Goal: Task Accomplishment & Management: Use online tool/utility

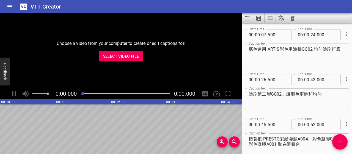
scroll to position [209, 0]
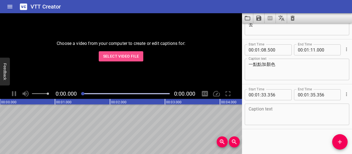
click at [140, 56] on button "Select Video File" at bounding box center [121, 56] width 45 height 10
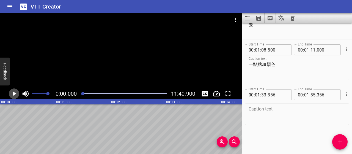
click at [16, 94] on icon "Play/Pause" at bounding box center [14, 93] width 8 height 8
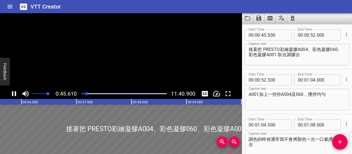
scroll to position [90, 0]
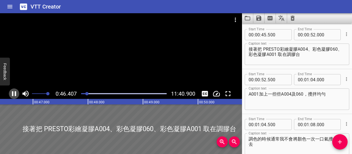
click at [15, 94] on icon "Play/Pause" at bounding box center [14, 93] width 4 height 5
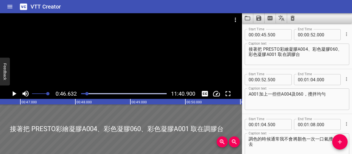
scroll to position [0, 2561]
click at [15, 94] on icon "Play/Pause" at bounding box center [14, 93] width 8 height 8
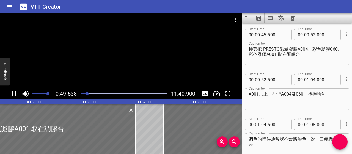
click at [83, 93] on div "Play progress" at bounding box center [44, 93] width 85 height 1
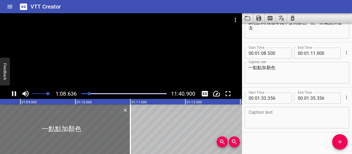
scroll to position [209, 0]
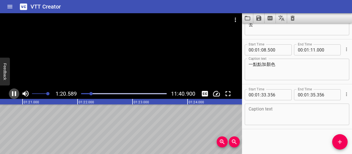
click at [16, 95] on icon "Play/Pause" at bounding box center [14, 93] width 8 height 8
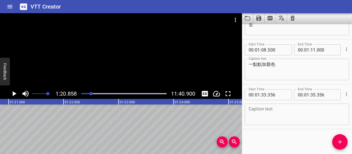
scroll to position [0, 4441]
click at [259, 19] on icon "Save captions to file" at bounding box center [258, 18] width 7 height 7
click at [264, 31] on li "Save to VTT file" at bounding box center [273, 30] width 40 height 10
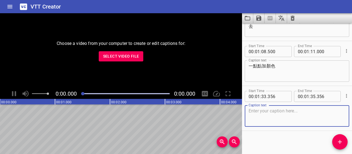
scroll to position [209, 0]
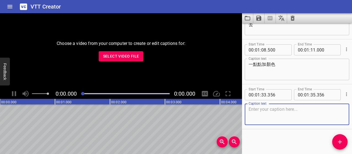
click at [130, 56] on span "Select Video File" at bounding box center [121, 56] width 36 height 7
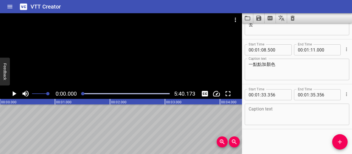
click at [248, 20] on icon "Load captions from file" at bounding box center [246, 18] width 5 height 4
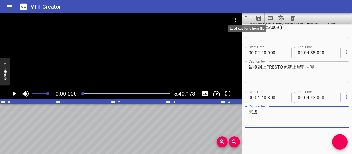
scroll to position [1014, 0]
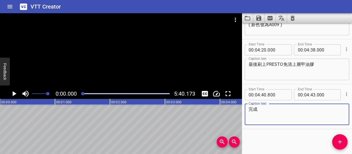
click at [11, 95] on icon "Play/Pause" at bounding box center [14, 93] width 8 height 8
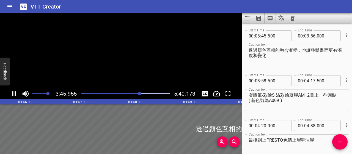
scroll to position [940, 0]
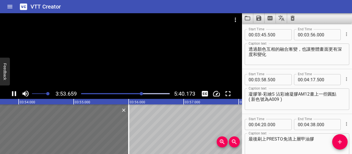
click at [14, 95] on icon "Play/Pause" at bounding box center [14, 93] width 8 height 8
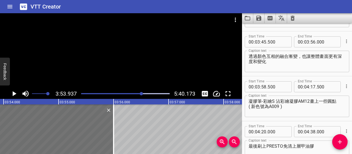
scroll to position [932, 0]
click at [139, 94] on div at bounding box center [125, 94] width 95 height 8
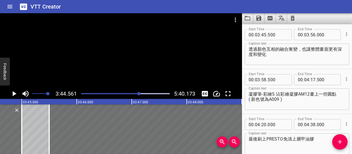
scroll to position [0, 12334]
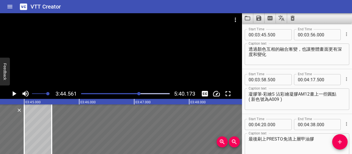
click at [134, 94] on div "Play progress" at bounding box center [95, 93] width 88 height 1
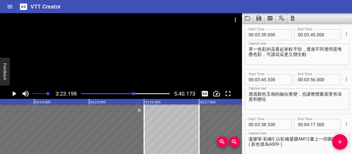
scroll to position [0, 11161]
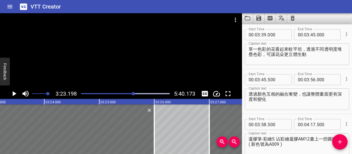
click at [15, 93] on icon "Play/Pause" at bounding box center [14, 93] width 8 height 8
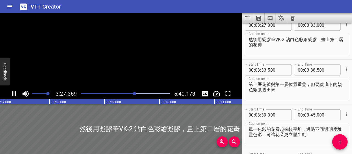
scroll to position [806, 0]
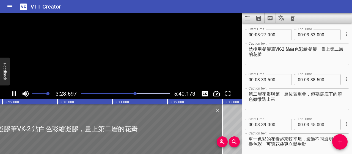
click at [15, 93] on icon "Play/Pause" at bounding box center [14, 93] width 4 height 5
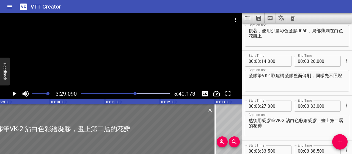
scroll to position [723, 0]
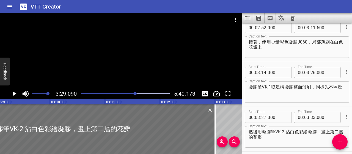
click at [266, 117] on input "number" at bounding box center [263, 117] width 5 height 11
type input "26"
type input "500"
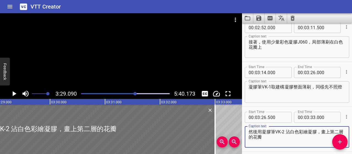
drag, startPoint x: 320, startPoint y: 132, endPoint x: 256, endPoint y: 132, distance: 64.3
click at [255, 132] on textarea "然後用凝膠筆VK-2 沾白色彩繪凝膠，畫上第二層的花瓣" at bounding box center [296, 137] width 97 height 16
click at [272, 132] on textarea "然後用凝膠筆VK-2 沾白色彩繪凝膠，畫上第二層的花瓣" at bounding box center [296, 137] width 97 height 16
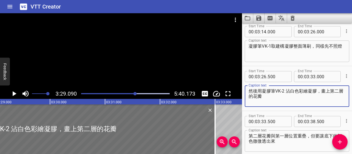
scroll to position [769, 0]
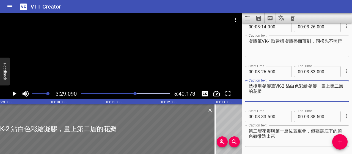
drag, startPoint x: 321, startPoint y: 86, endPoint x: 265, endPoint y: 86, distance: 55.5
click at [265, 86] on textarea "然後用凝膠筆VK-2 沾白色彩繪凝膠，畫上第二層的花瓣" at bounding box center [296, 91] width 97 height 16
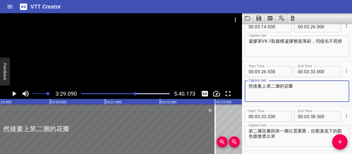
type textarea "然後畫上第二層的花瓣"
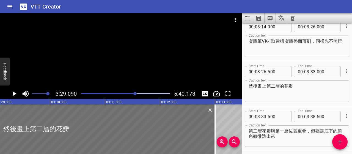
click at [133, 93] on div "Play progress" at bounding box center [91, 93] width 88 height 1
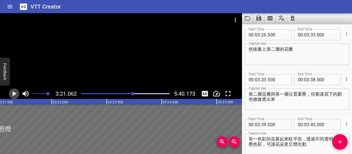
click at [15, 94] on icon "Play/Pause" at bounding box center [15, 93] width 4 height 5
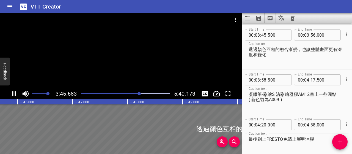
scroll to position [940, 0]
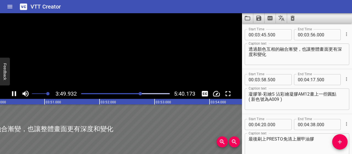
click at [16, 91] on icon "Play/Pause" at bounding box center [14, 93] width 8 height 8
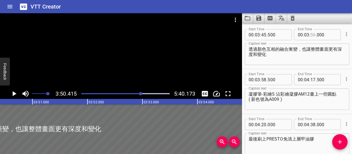
click at [311, 31] on input "number" at bounding box center [312, 34] width 5 height 11
type input "49"
type input "500"
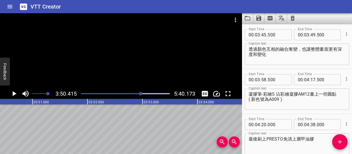
click at [140, 93] on div at bounding box center [140, 93] width 3 height 3
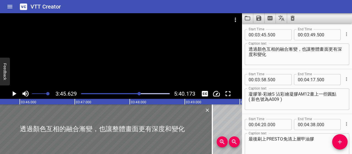
scroll to position [0, 12393]
click at [14, 95] on icon "Play/Pause" at bounding box center [14, 93] width 8 height 8
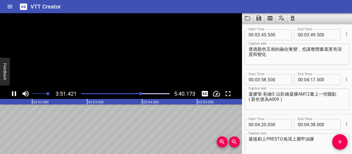
click at [14, 95] on icon "Play/Pause" at bounding box center [14, 93] width 8 height 8
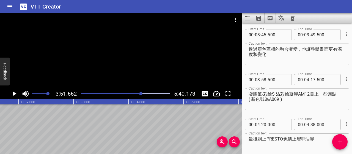
scroll to position [0, 12724]
click at [339, 142] on icon "Add Cue" at bounding box center [340, 142] width 4 height 4
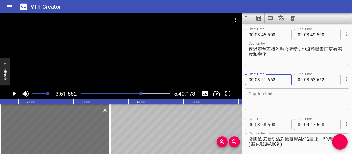
click at [263, 80] on input "number" at bounding box center [263, 79] width 5 height 11
type input "51"
type input "000"
click at [16, 95] on icon "Play/Pause" at bounding box center [14, 93] width 8 height 8
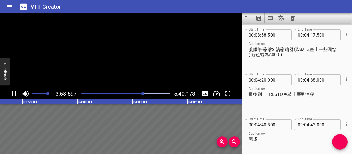
scroll to position [1030, 0]
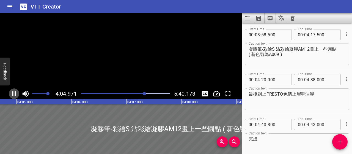
click at [16, 95] on icon "Play/Pause" at bounding box center [14, 93] width 8 height 8
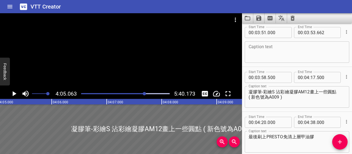
scroll to position [975, 0]
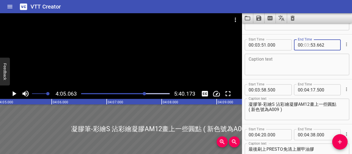
click at [304, 42] on input "number" at bounding box center [306, 44] width 5 height 11
type input "04"
type input "000"
click at [325, 56] on div "Caption text" at bounding box center [296, 64] width 104 height 21
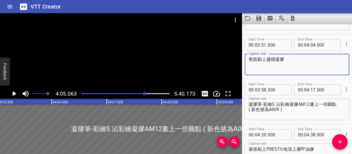
type textarea "整面刷上建構凝膠"
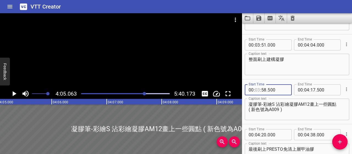
click at [258, 90] on input "number" at bounding box center [257, 89] width 5 height 11
type input "04"
type input "58"
type input "000"
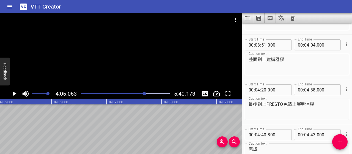
scroll to position [1003, 0]
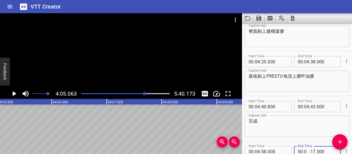
type input "05"
type input "17"
type input "500"
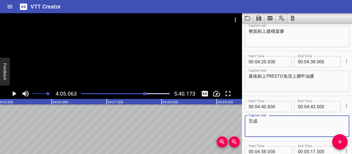
click at [325, 125] on textarea "完成" at bounding box center [296, 126] width 97 height 16
click at [319, 130] on textarea "完成" at bounding box center [296, 126] width 97 height 16
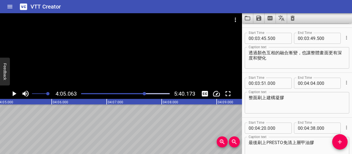
scroll to position [949, 0]
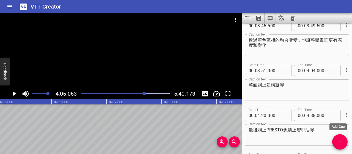
click at [339, 141] on icon "Add Cue" at bounding box center [340, 142] width 4 height 4
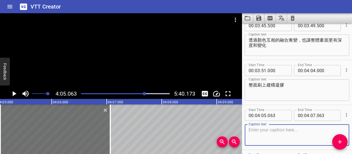
click at [260, 114] on span ":" at bounding box center [260, 115] width 1 height 11
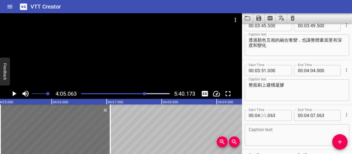
click at [265, 114] on input "number" at bounding box center [263, 115] width 5 height 11
type input "04"
type input "500"
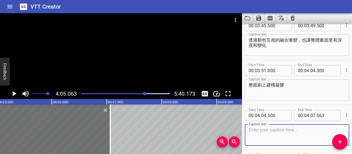
click at [299, 128] on textarea at bounding box center [296, 135] width 97 height 16
type textarea "b"
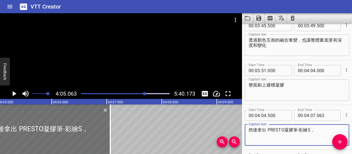
click at [13, 94] on icon "Play/Pause" at bounding box center [15, 93] width 4 height 5
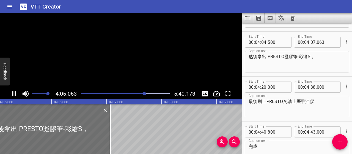
scroll to position [1030, 0]
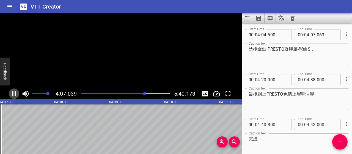
click at [13, 94] on icon "Play/Pause" at bounding box center [14, 93] width 4 height 5
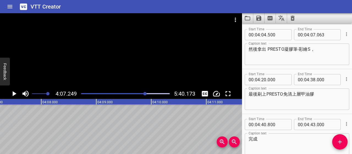
click at [317, 49] on textarea "然後拿出 PRESTO凝膠筆-彩繪S，" at bounding box center [296, 54] width 97 height 16
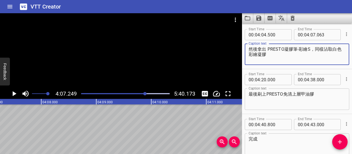
type textarea "然後拿出 PRESTO凝膠筆-彩繪S，同樣沾取白色彩繪凝膠"
click at [13, 95] on icon "Play/Pause" at bounding box center [15, 93] width 4 height 5
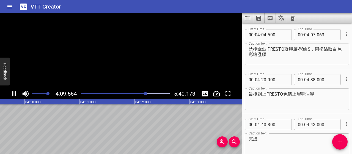
click at [13, 95] on icon "Play/Pause" at bounding box center [14, 93] width 4 height 5
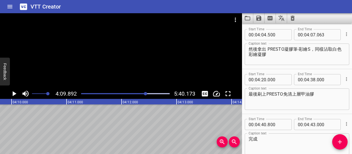
scroll to position [0, 13726]
click at [312, 33] on input "number" at bounding box center [312, 34] width 5 height 11
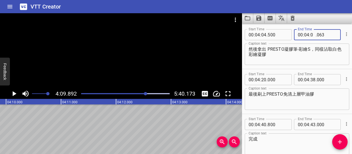
type input "09"
type input "000"
click at [339, 138] on icon "Add Cue" at bounding box center [339, 141] width 7 height 7
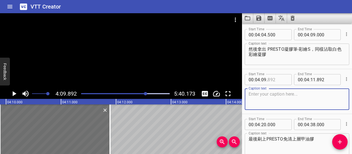
click at [270, 80] on input "number" at bounding box center [277, 79] width 20 height 11
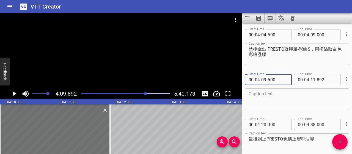
type input "500"
click at [16, 93] on icon "Play/Pause" at bounding box center [14, 93] width 8 height 8
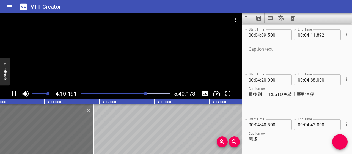
scroll to position [1074, 0]
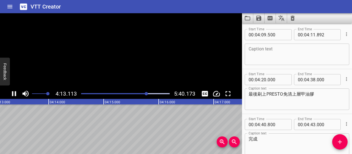
click at [16, 93] on icon "Play/Pause" at bounding box center [14, 93] width 4 height 5
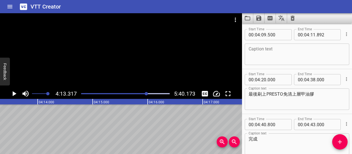
click at [284, 48] on textarea at bounding box center [296, 54] width 97 height 16
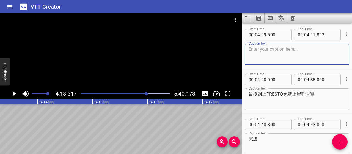
click at [311, 35] on input "number" at bounding box center [312, 34] width 5 height 11
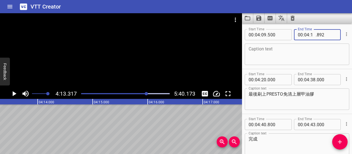
type input "13"
type input "000"
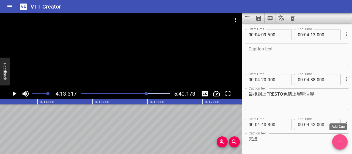
click at [340, 141] on icon "Add Cue" at bounding box center [340, 142] width 4 height 4
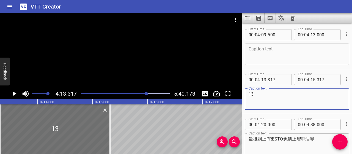
type textarea "13"
click at [270, 79] on input "number" at bounding box center [277, 79] width 20 height 11
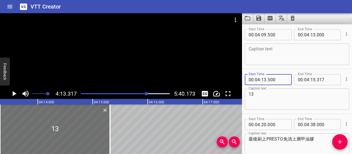
type input "500"
click at [289, 95] on textarea "13" at bounding box center [296, 99] width 97 height 16
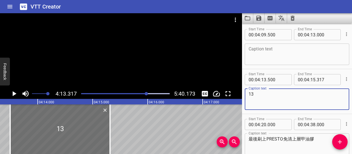
type textarea "1"
click at [302, 49] on textarea at bounding box center [296, 54] width 97 height 16
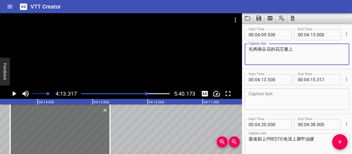
type textarea "先將兩朵花的花芯畫上"
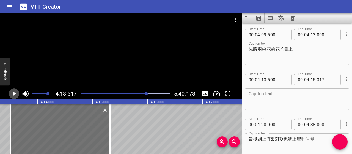
click at [13, 92] on icon "Play/Pause" at bounding box center [15, 93] width 4 height 5
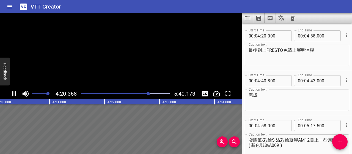
scroll to position [1164, 0]
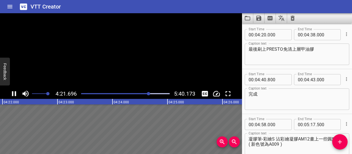
click at [13, 92] on icon "Play/Pause" at bounding box center [14, 93] width 8 height 8
click at [260, 35] on input "number" at bounding box center [257, 34] width 5 height 11
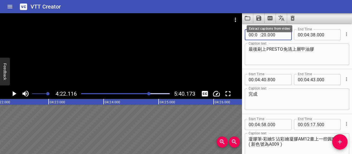
type input "05"
type input "20"
type input "000"
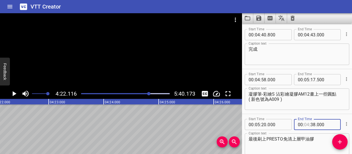
click at [305, 123] on input "number" at bounding box center [306, 124] width 5 height 11
type input "05"
type input "38"
type input "000"
click at [318, 103] on textarea "凝膠筆-彩繪S 沾彩繪凝膠AM12畫上一些圓點 ( 新色號為A009 )" at bounding box center [296, 99] width 97 height 16
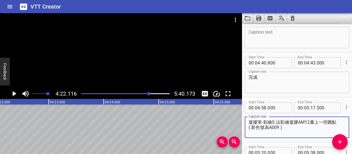
scroll to position [1081, 0]
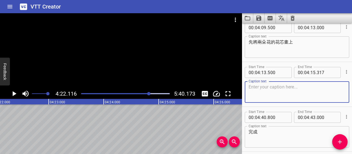
click at [294, 84] on textarea at bounding box center [296, 92] width 97 height 16
type textarea "然後再以長弧線稍微地勾勒花瓣形狀"
click at [13, 95] on icon "Play/Pause" at bounding box center [15, 93] width 4 height 5
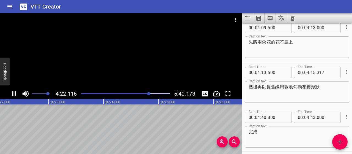
click at [13, 95] on icon "Play/Pause" at bounding box center [14, 93] width 4 height 5
click at [315, 72] on span "." at bounding box center [315, 72] width 1 height 11
click at [311, 73] on input "number" at bounding box center [312, 72] width 5 height 11
type input "39"
type input "000"
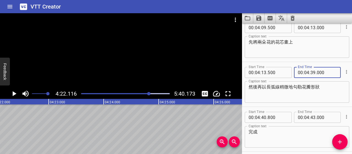
click at [321, 96] on textarea "然後再以長弧線稍微地勾勒花瓣形狀" at bounding box center [296, 92] width 97 height 16
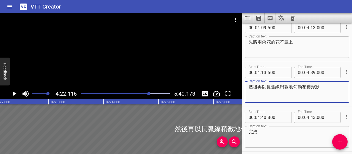
click at [11, 94] on icon "Play/Pause" at bounding box center [14, 93] width 8 height 8
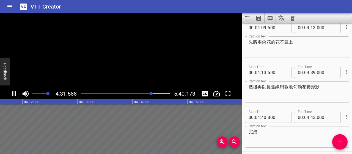
click at [15, 91] on icon "Play/Pause" at bounding box center [14, 93] width 4 height 5
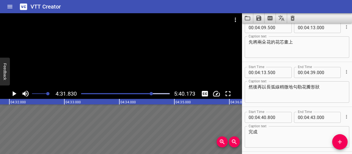
click at [14, 91] on icon "Play/Pause" at bounding box center [14, 93] width 8 height 8
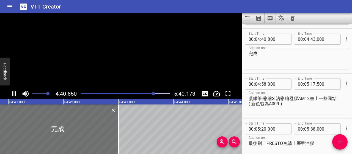
scroll to position [1164, 0]
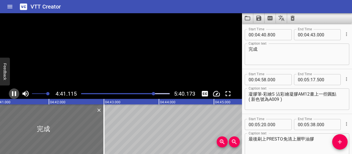
click at [14, 91] on icon "Play/Pause" at bounding box center [14, 93] width 8 height 8
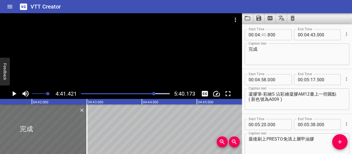
click at [264, 34] on input "number" at bounding box center [263, 34] width 5 height 11
type input "40"
click at [257, 34] on input "number" at bounding box center [257, 34] width 5 height 11
type input "05"
type input "40"
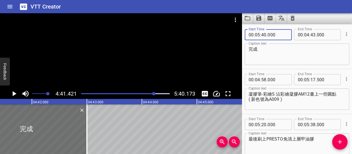
type input "000"
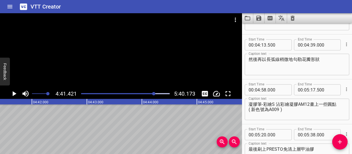
scroll to position [1109, 0]
click at [342, 142] on icon "Add Cue" at bounding box center [339, 141] width 7 height 7
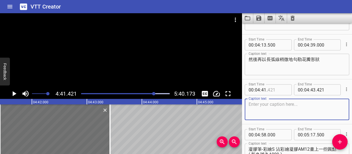
click at [277, 87] on input "number" at bounding box center [277, 89] width 20 height 11
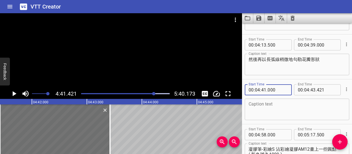
type input "000"
click at [310, 44] on input "number" at bounding box center [312, 44] width 5 height 11
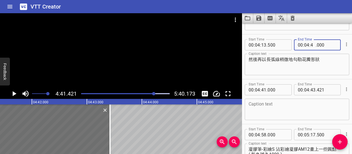
type input "40"
type input "500"
click at [314, 106] on textarea at bounding box center [296, 109] width 97 height 16
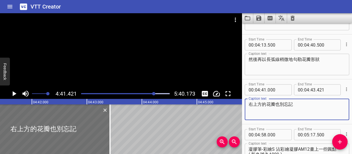
type textarea "右上方的花瓣也別忘記"
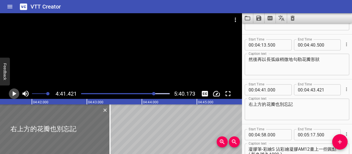
click at [16, 93] on icon "Play/Pause" at bounding box center [14, 93] width 8 height 8
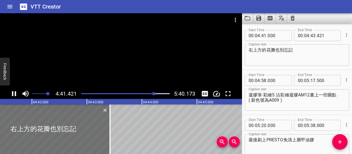
scroll to position [1164, 0]
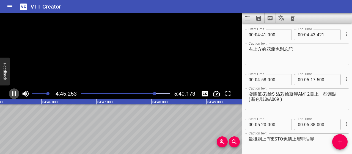
click at [16, 93] on icon "Play/Pause" at bounding box center [14, 93] width 4 height 5
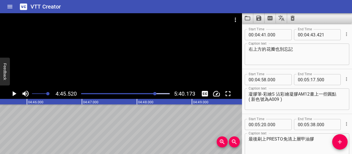
scroll to position [0, 15683]
click at [16, 93] on icon "Play/Pause" at bounding box center [14, 93] width 8 height 8
click at [16, 93] on icon "Play/Pause" at bounding box center [14, 93] width 4 height 5
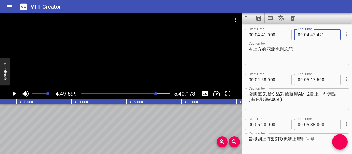
click at [310, 34] on input "number" at bounding box center [312, 34] width 5 height 11
type input "49"
type input "000"
click at [324, 54] on textarea "右上方的花瓣也別忘記" at bounding box center [296, 54] width 97 height 16
click at [16, 94] on icon "Play/Pause" at bounding box center [14, 93] width 8 height 8
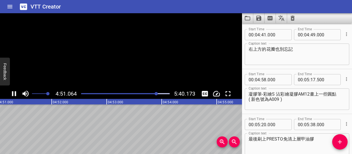
click at [16, 94] on icon "Play/Pause" at bounding box center [14, 93] width 8 height 8
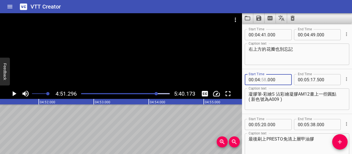
click at [262, 80] on input "number" at bounding box center [263, 79] width 5 height 11
type input "51"
type input "000"
click at [249, 94] on textarea "凝膠筆-彩繪S 沾彩繪凝膠AM12畫上一些圓點 ( 新色號為A009 )" at bounding box center [296, 99] width 97 height 16
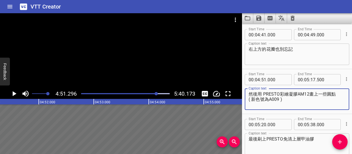
type textarea "然後用 PRESTO彩繪凝膠AM12畫上一些圓點 ( 新色號為A009 )"
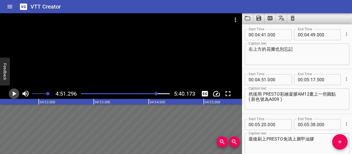
click at [15, 94] on icon "Play/Pause" at bounding box center [15, 93] width 4 height 5
click at [15, 94] on icon "Play/Pause" at bounding box center [14, 93] width 4 height 5
click at [13, 94] on icon "Play/Pause" at bounding box center [15, 93] width 4 height 5
click at [13, 94] on icon "Play/Pause" at bounding box center [14, 93] width 8 height 8
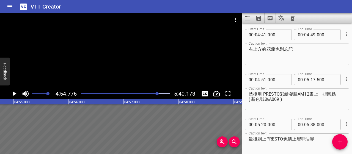
scroll to position [0, 16191]
click at [156, 93] on div at bounding box center [156, 93] width 3 height 3
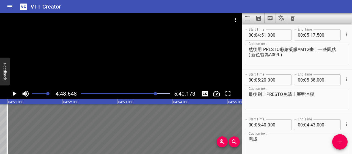
scroll to position [1209, 0]
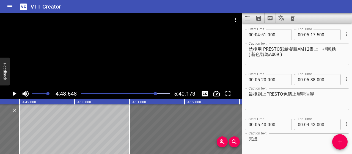
click at [15, 94] on icon "Play/Pause" at bounding box center [15, 93] width 4 height 5
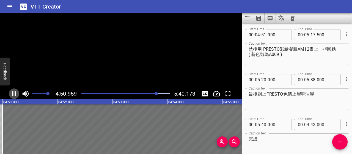
click at [15, 94] on icon "Play/Pause" at bounding box center [14, 93] width 4 height 5
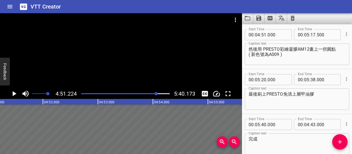
scroll to position [0, 15996]
click at [15, 94] on icon "Play/Pause" at bounding box center [15, 93] width 4 height 5
click at [15, 94] on icon "Play/Pause" at bounding box center [14, 93] width 4 height 5
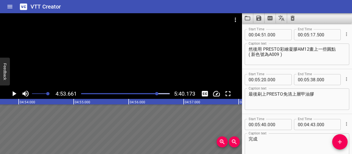
click at [155, 93] on div at bounding box center [156, 93] width 3 height 3
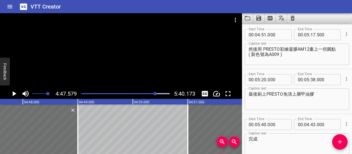
scroll to position [0, 15796]
click at [13, 91] on icon "Play/Pause" at bounding box center [14, 93] width 8 height 8
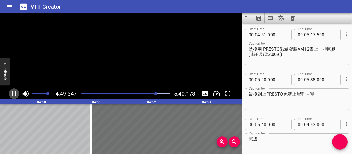
click at [13, 91] on icon "Play/Pause" at bounding box center [14, 93] width 8 height 8
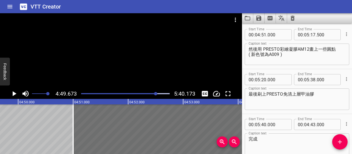
click at [13, 91] on icon "Play/Pause" at bounding box center [14, 93] width 8 height 8
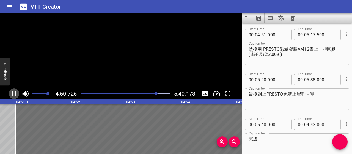
click at [13, 91] on icon "Play/Pause" at bounding box center [14, 93] width 8 height 8
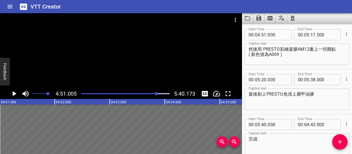
click at [14, 95] on icon "Play/Pause" at bounding box center [14, 93] width 8 height 8
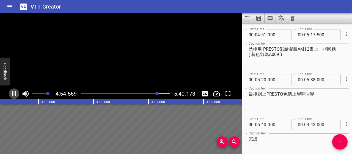
click at [14, 94] on icon "Play/Pause" at bounding box center [14, 93] width 8 height 8
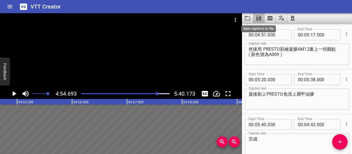
click at [257, 18] on icon "Save captions to file" at bounding box center [258, 18] width 5 height 5
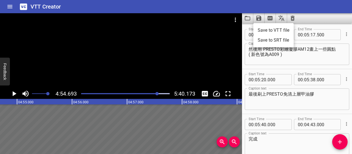
click at [279, 29] on li "Save to VTT file" at bounding box center [273, 30] width 40 height 10
click at [204, 7] on div "VTT Creator" at bounding box center [176, 6] width 352 height 13
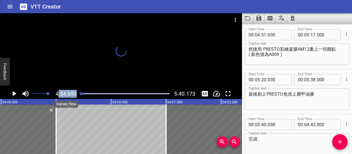
drag, startPoint x: 158, startPoint y: 94, endPoint x: 57, endPoint y: 94, distance: 100.5
click at [57, 94] on div "4:54.693 5:40.173" at bounding box center [121, 93] width 242 height 10
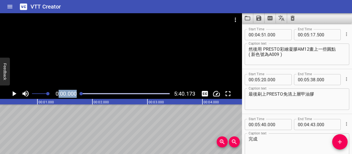
scroll to position [0, 0]
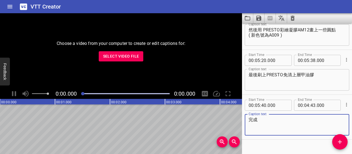
scroll to position [1238, 0]
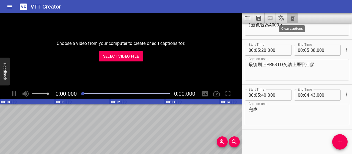
click at [291, 19] on icon "Clear captions" at bounding box center [292, 18] width 7 height 7
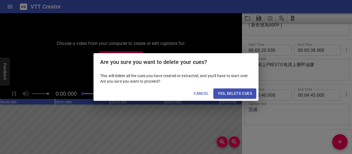
click at [242, 96] on span "Yes, Delete Cues" at bounding box center [235, 93] width 34 height 7
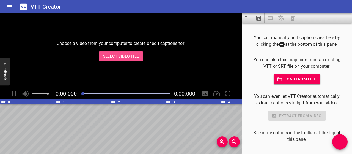
click at [137, 56] on span "Select Video File" at bounding box center [121, 56] width 36 height 7
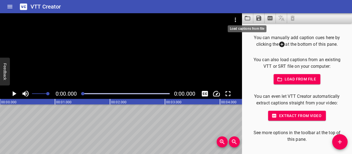
click at [248, 19] on icon "Load captions from file" at bounding box center [247, 18] width 7 height 7
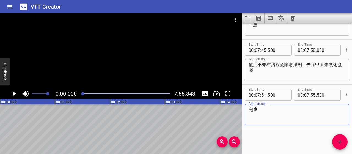
scroll to position [1149, 0]
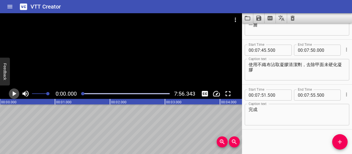
click at [16, 93] on icon "Play/Pause" at bounding box center [14, 93] width 8 height 8
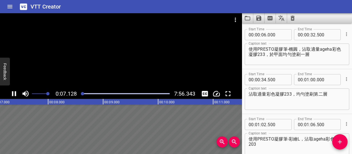
scroll to position [0, 0]
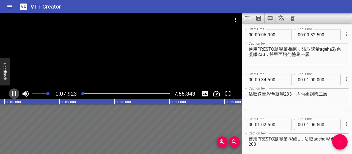
click at [17, 96] on icon "Play/Pause" at bounding box center [14, 93] width 8 height 8
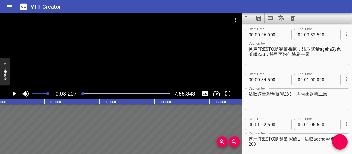
scroll to position [0, 451]
click at [258, 49] on textarea "使用PRESTO凝膠筆-橢圓，沾取適量ageha彩色凝膠233，於甲面均勻塗刷一層" at bounding box center [296, 54] width 97 height 16
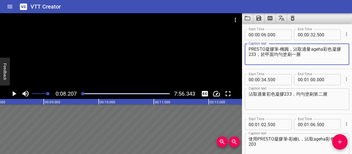
click at [294, 49] on textarea "PRESTO凝膠筆-橢圓，沾取適量ageha彩色凝膠233，於甲面均勻塗刷一層" at bounding box center [296, 54] width 97 height 16
click at [306, 49] on textarea "PRESTO凝膠筆-橢圓沾取適量ageha彩色凝膠233，於甲面均勻塗刷一層" at bounding box center [296, 54] width 97 height 16
click at [288, 50] on textarea "PRESTO凝膠筆-橢圓沾取 ageha彩色凝膠233，於甲面均勻塗刷一層" at bounding box center [296, 54] width 97 height 16
click at [274, 53] on textarea "PRESTO凝膠筆-橢圓 沾取 ageha彩色凝膠233，於甲面均勻塗刷一層" at bounding box center [296, 54] width 97 height 16
click at [296, 55] on textarea "PRESTO凝膠筆-橢圓 沾取 ageha彩色凝膠233，均勻塗刷一層" at bounding box center [296, 54] width 97 height 16
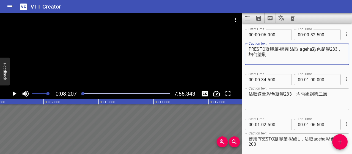
type textarea "PRESTO凝膠筆-橢圓 沾取 ageha彩色凝膠233，均勻塗刷"
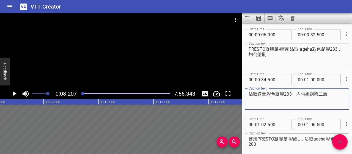
drag, startPoint x: 264, startPoint y: 93, endPoint x: 248, endPoint y: 93, distance: 15.7
click at [248, 93] on textarea "沾取適量彩色凝膠233，均勻塗刷第二層" at bounding box center [296, 99] width 97 height 16
click at [277, 93] on textarea "彩色凝膠233，均勻塗刷第二層" at bounding box center [296, 99] width 97 height 16
click at [249, 94] on textarea "彩色凝膠233 均勻塗刷第二層" at bounding box center [296, 99] width 97 height 16
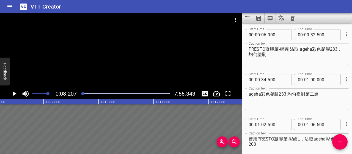
click at [328, 90] on div "ageha彩色凝膠233 均勻塗刷第二層 Caption text" at bounding box center [296, 98] width 104 height 21
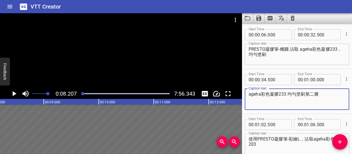
click at [327, 97] on textarea "ageha彩色凝膠233 均勻塗刷第二層" at bounding box center [296, 99] width 97 height 16
click at [15, 96] on icon "Play/Pause" at bounding box center [14, 93] width 8 height 8
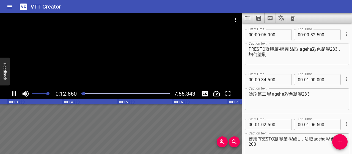
click at [321, 94] on textarea "塗刷第二層 ageha彩色凝膠233" at bounding box center [296, 99] width 97 height 16
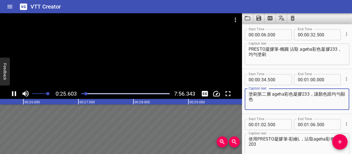
click at [332, 92] on textarea "塗刷第二層 ageha彩色凝膠233，讓顏色跟均勻顯色" at bounding box center [296, 99] width 97 height 16
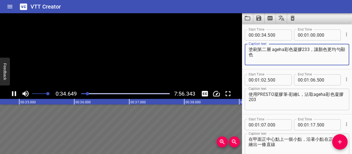
scroll to position [45, 0]
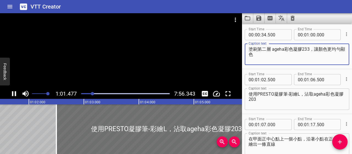
type textarea "塗刷第二層 ageha彩色凝膠233，讓顏色更均勻顯色"
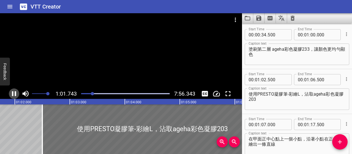
click at [15, 94] on icon "Play/Pause" at bounding box center [14, 93] width 4 height 5
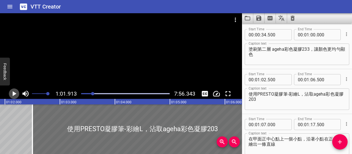
click at [14, 97] on button "Play/Pause" at bounding box center [14, 93] width 10 height 10
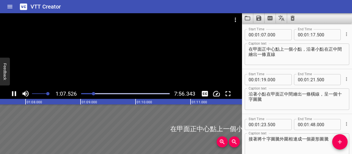
scroll to position [0, 3720]
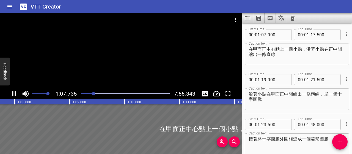
click at [15, 93] on icon "Play/Pause" at bounding box center [14, 93] width 8 height 8
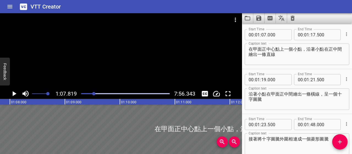
click at [12, 93] on icon "Play/Pause" at bounding box center [14, 93] width 8 height 8
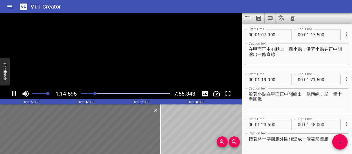
scroll to position [0, 4097]
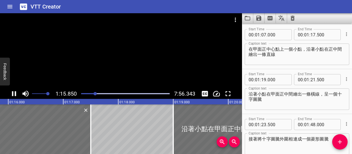
click at [12, 93] on icon "Play/Pause" at bounding box center [14, 93] width 4 height 5
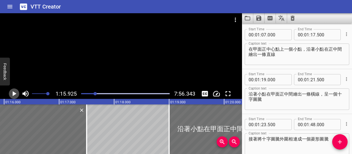
click at [10, 94] on icon "Play/Pause" at bounding box center [14, 93] width 8 height 8
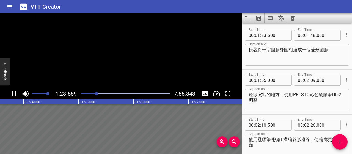
scroll to position [224, 0]
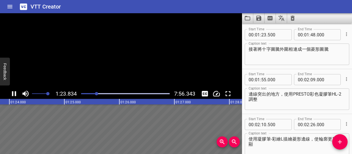
click at [10, 94] on icon "Play/Pause" at bounding box center [14, 93] width 8 height 8
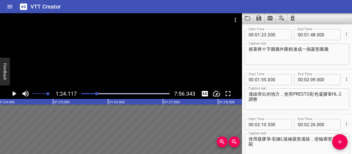
scroll to position [0, 4620]
click at [266, 34] on input "number" at bounding box center [263, 34] width 5 height 11
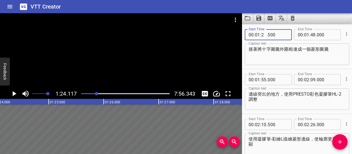
type input "24"
type input "000"
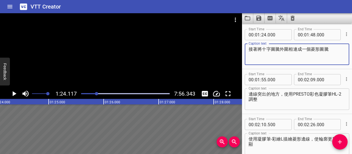
click at [282, 54] on textarea "接著將十字圖騰外圍相連成一個菱形圖騰" at bounding box center [296, 54] width 97 height 16
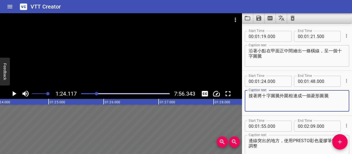
scroll to position [169, 0]
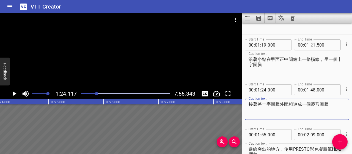
click at [312, 44] on input "number" at bounding box center [312, 44] width 5 height 11
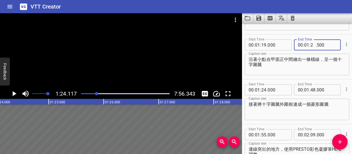
type input "23"
type input "500"
click at [305, 68] on textarea "沿著小點在甲面正中間繪出一條橫線，呈一個十字圖騰" at bounding box center [296, 65] width 97 height 16
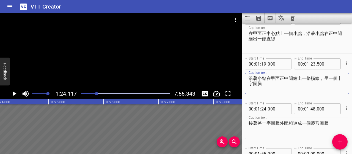
scroll to position [141, 0]
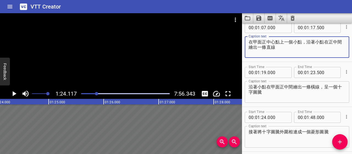
click at [315, 42] on textarea "在甲面正中心點上一個小點，沿著小點在正中間繪出一條直線" at bounding box center [296, 47] width 97 height 16
click at [300, 41] on textarea "在甲面正中心點上一個小點，順著小點點的延伸，畫出甲面中心線" at bounding box center [296, 47] width 97 height 16
type textarea "在甲面正中心點上定位點，順著小點點的延伸，畫出甲面中心線"
click at [263, 73] on input "number" at bounding box center [263, 72] width 5 height 11
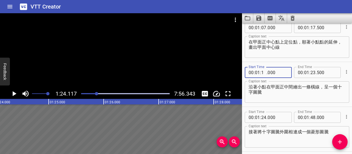
type input "18"
type input "000"
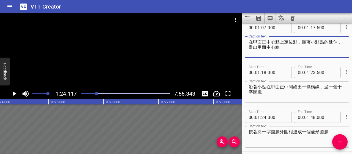
click at [328, 40] on textarea "在甲面正中心點上定位點，順著小點點的延伸，畫出甲面中心線" at bounding box center [296, 47] width 97 height 16
type textarea "在甲面正中心點上定位點，順著小點點的縱向延伸，畫出甲面中心線"
click at [250, 87] on textarea "沿著小點在甲面正中間繪出一條橫線，呈一個十字圖騰" at bounding box center [296, 92] width 97 height 16
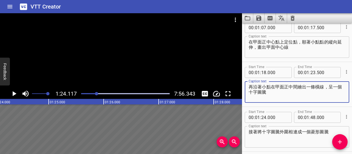
click at [271, 87] on textarea "再沿著小點在甲面正中間繪出一條橫線，呈一個十字圖騰" at bounding box center [296, 92] width 97 height 16
click at [333, 88] on textarea "再沿著小點點的橫向延伸，繪出一條橫線，呈一個十字圖騰" at bounding box center [296, 92] width 97 height 16
type textarea "再沿著小點點的橫向延伸，繪出一條橫線，呈一個十字形"
click at [257, 132] on textarea "接著將十字圖騰外圍相連成一個菱形圖騰" at bounding box center [296, 137] width 97 height 16
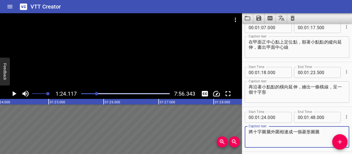
click at [270, 130] on textarea "將十字圖騰外圍相連成一個菱形圖騰" at bounding box center [296, 137] width 97 height 16
drag, startPoint x: 317, startPoint y: 132, endPoint x: 242, endPoint y: 133, distance: 75.5
click at [242, 133] on div "Start Time 00 : 01 : 24 . 000 Start Time End Time 00 : 01 : 48 . 000 End Time C…" at bounding box center [297, 129] width 110 height 44
type textarea "將十字外圍相連成一個菱形圖騰"
paste textarea "十字外圍點對點相連，構成完整菱形圖騰"
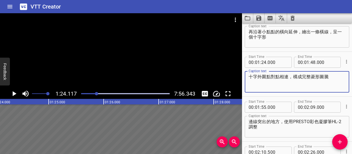
scroll to position [224, 0]
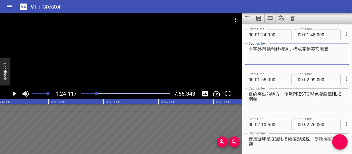
type textarea "十字外圍點對點相連，構成完整菱形圖騰"
click at [13, 93] on icon "Play/Pause" at bounding box center [15, 93] width 4 height 5
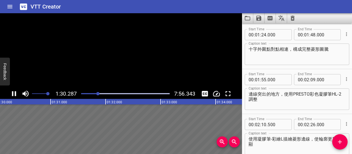
scroll to position [0, 4959]
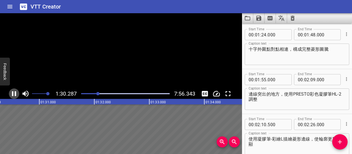
click at [13, 93] on icon "Play/Pause" at bounding box center [14, 93] width 4 height 5
click at [15, 92] on icon "Play/Pause" at bounding box center [14, 93] width 8 height 8
click at [15, 92] on icon "Play/Pause" at bounding box center [14, 93] width 4 height 5
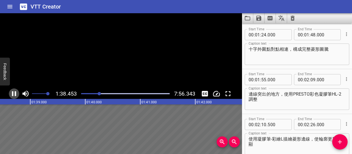
scroll to position [0, 5411]
click at [97, 93] on div "Play progress" at bounding box center [55, 93] width 88 height 1
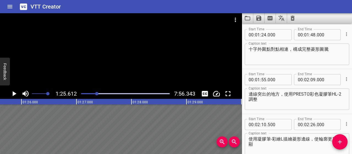
click at [15, 94] on icon "Play/Pause" at bounding box center [15, 93] width 4 height 5
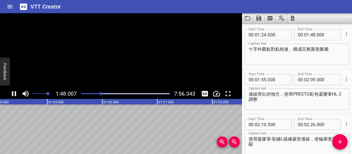
scroll to position [0, 5940]
click at [14, 94] on icon "Play/Pause" at bounding box center [14, 93] width 8 height 8
click at [13, 94] on icon "Play/Pause" at bounding box center [15, 93] width 4 height 5
click at [13, 94] on icon "Play/Pause" at bounding box center [14, 93] width 4 height 5
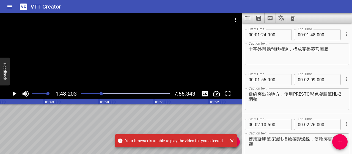
click at [233, 140] on icon "Close" at bounding box center [231, 140] width 5 height 5
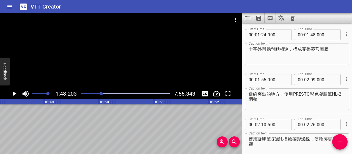
click at [12, 94] on icon "Play/Pause" at bounding box center [14, 93] width 8 height 8
click at [12, 94] on icon "Play/Pause" at bounding box center [14, 93] width 4 height 5
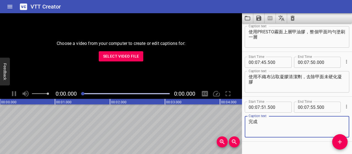
scroll to position [1149, 0]
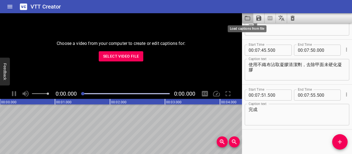
click at [247, 18] on icon "Load captions from file" at bounding box center [247, 18] width 7 height 7
click at [136, 55] on span "Select Video File" at bounding box center [121, 56] width 36 height 7
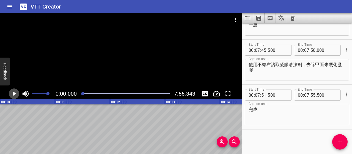
click at [16, 93] on icon "Play/Pause" at bounding box center [15, 93] width 4 height 5
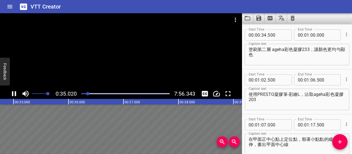
scroll to position [45, 0]
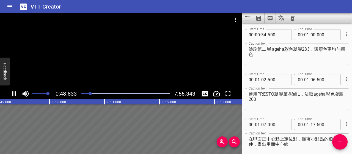
click at [13, 95] on icon "Play/Pause" at bounding box center [14, 93] width 8 height 8
click at [14, 95] on icon "Play/Pause" at bounding box center [14, 93] width 8 height 8
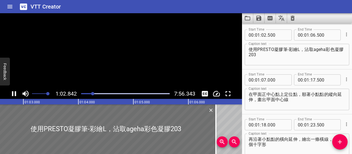
scroll to position [90, 0]
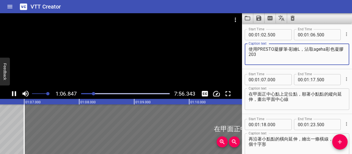
click at [257, 47] on textarea "使用PRESTO凝膠筆-彩繪L，沾取ageha彩色凝膠203" at bounding box center [296, 54] width 97 height 16
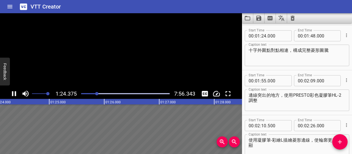
scroll to position [224, 0]
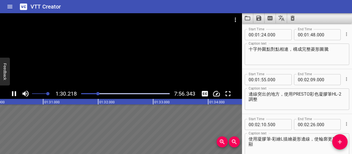
type textarea "使用 PRESTO凝膠筆-彩繪L，沾取ageha彩色凝膠203"
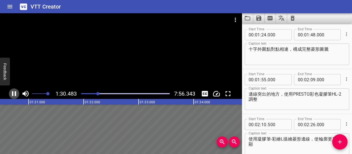
click at [11, 93] on icon "Play/Pause" at bounding box center [14, 93] width 8 height 8
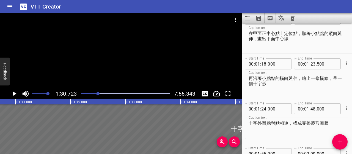
scroll to position [141, 0]
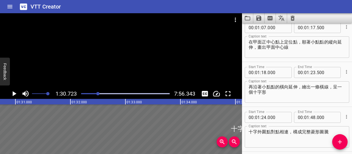
click at [333, 87] on textarea "再沿著小點點的橫向延伸，繪出一條橫線，呈一個十字形" at bounding box center [296, 92] width 97 height 16
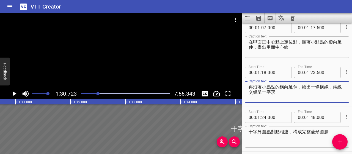
type textarea "再沿著小點點的橫向延伸，繪出一條橫線，兩線交錯呈十字形"
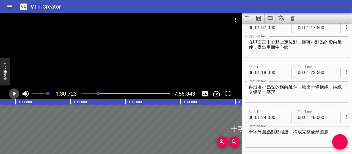
click at [11, 93] on icon "Play/Pause" at bounding box center [14, 93] width 8 height 8
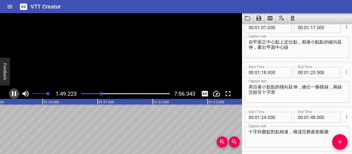
click at [15, 94] on icon "Play/Pause" at bounding box center [14, 93] width 4 height 5
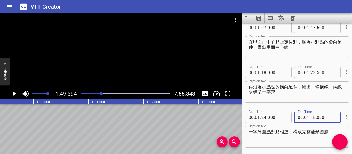
click at [310, 118] on input "number" at bounding box center [312, 117] width 5 height 11
type input "49"
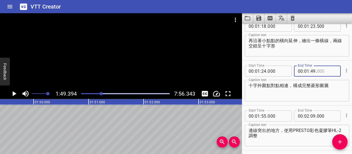
scroll to position [196, 0]
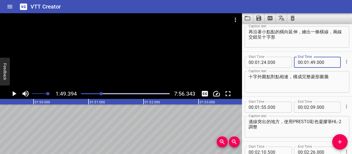
type input "000"
click at [12, 95] on icon "Play/Pause" at bounding box center [14, 93] width 8 height 8
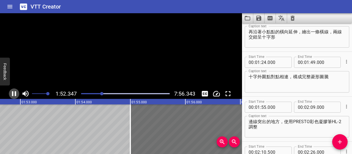
click at [12, 95] on icon "Play/Pause" at bounding box center [14, 93] width 8 height 8
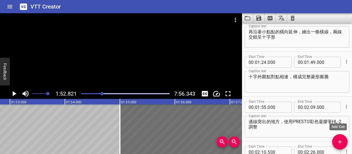
click at [340, 138] on button "Add Cue" at bounding box center [339, 141] width 15 height 15
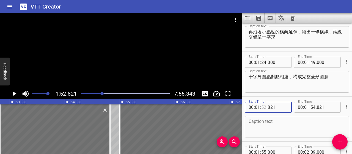
click at [261, 108] on input "number" at bounding box center [263, 106] width 5 height 11
type input "49"
type input "500"
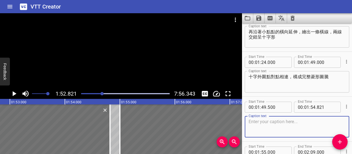
click at [286, 121] on textarea at bounding box center [296, 127] width 97 height 16
paste textarea "先畫出基本形狀，畫歪的地方等等再修掉"
click at [252, 120] on textarea "先畫出基本形狀，畫歪的地方等等再修掉" at bounding box center [296, 127] width 97 height 16
type textarea "畫出基本形狀後，將畫歪的地方修掉"
click at [325, 108] on input "number" at bounding box center [326, 106] width 20 height 11
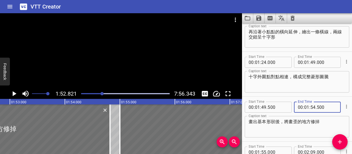
type input "500"
click at [331, 120] on textarea "畫出基本形狀後，將畫歪的地方修掉" at bounding box center [296, 127] width 97 height 16
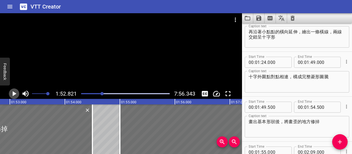
click at [13, 95] on icon "Play/Pause" at bounding box center [15, 93] width 4 height 5
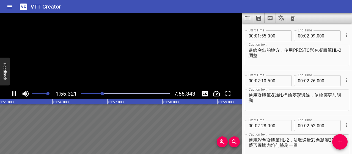
scroll to position [313, 0]
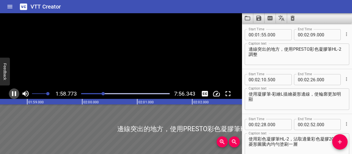
click at [13, 95] on icon "Play/Pause" at bounding box center [14, 93] width 8 height 8
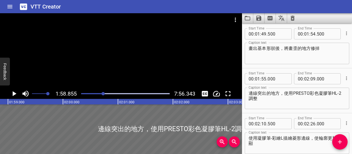
scroll to position [258, 0]
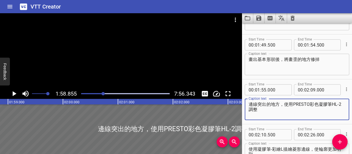
drag, startPoint x: 289, startPoint y: 103, endPoint x: 340, endPoint y: 105, distance: 51.4
click at [340, 105] on textarea "邊線突出的地方，使用PRESTO彩色凝膠筆HL-2調整" at bounding box center [296, 109] width 97 height 16
click at [311, 59] on textarea "畫出基本形狀後，將畫歪的地方修掉" at bounding box center [296, 65] width 97 height 16
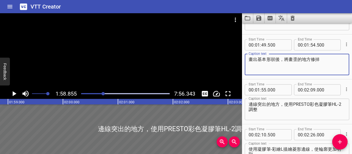
paste textarea "用PRESTO彩色凝膠筆HL-2"
click at [315, 59] on textarea "畫出基本形狀後，將畫歪的地方用PRESTO彩色凝膠筆HL-2修掉" at bounding box center [296, 65] width 97 height 16
click at [275, 64] on textarea "畫出基本形狀後，將畫歪的地方用 PRESTO彩色凝膠筆HL-2修掉" at bounding box center [296, 65] width 97 height 16
type textarea "畫出基本形狀後，將畫歪的地方用 PRESTO彩色凝膠筆HL-2 修掉"
click at [305, 45] on input "number" at bounding box center [306, 44] width 5 height 11
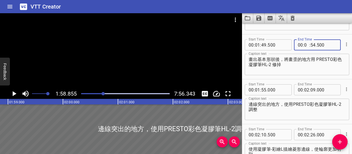
type input "02"
type input "09"
type input "000"
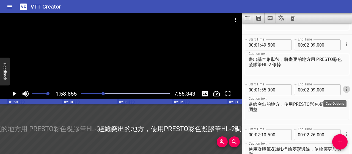
click at [342, 88] on button "Cue Options" at bounding box center [345, 88] width 7 height 7
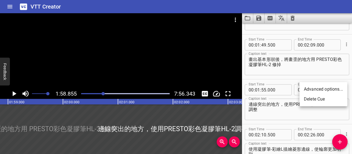
click at [322, 100] on li "Delete Cue" at bounding box center [323, 99] width 48 height 10
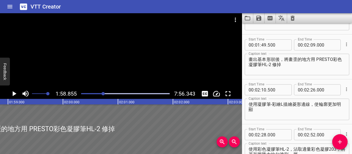
click at [16, 94] on icon "Play/Pause" at bounding box center [14, 93] width 8 height 8
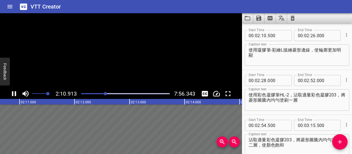
scroll to position [313, 0]
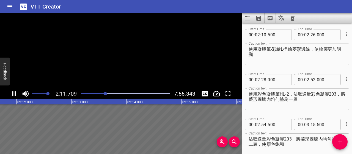
click at [16, 94] on icon "Play/Pause" at bounding box center [14, 93] width 8 height 8
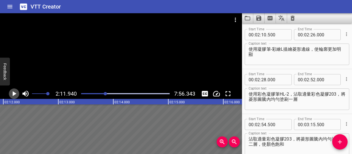
click at [16, 94] on icon "Play/Pause" at bounding box center [14, 93] width 8 height 8
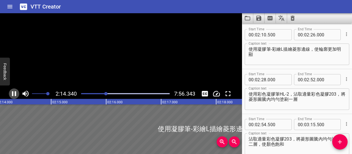
click at [16, 94] on icon "Play/Pause" at bounding box center [14, 93] width 8 height 8
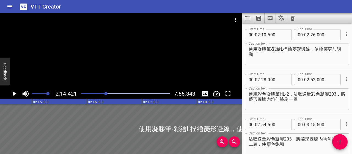
click at [16, 94] on icon "Play/Pause" at bounding box center [14, 93] width 8 height 8
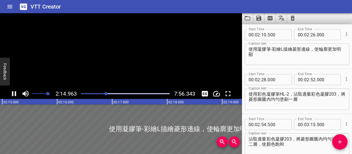
click at [16, 94] on icon "Play/Pause" at bounding box center [14, 93] width 8 height 8
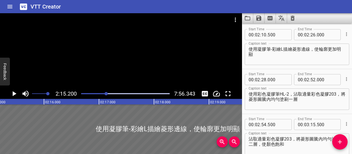
scroll to position [286, 0]
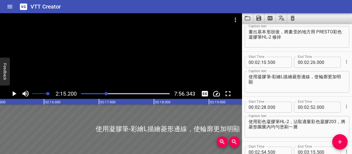
click at [253, 75] on textarea "使用凝膠筆-彩繪L描繪菱形邊線，使輪廓更加明顯" at bounding box center [296, 82] width 97 height 16
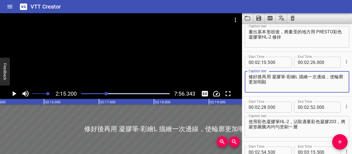
drag, startPoint x: 275, startPoint y: 82, endPoint x: 246, endPoint y: 75, distance: 30.0
click at [246, 75] on div "修好後再用 凝膠筆-彩繪L 描繪一次邊線，使輪廓更加明顯 Caption text" at bounding box center [296, 81] width 104 height 21
type textarea "修好後再用 凝膠筆-彩繪L 描繪一次邊線，使輪廓更加明顯"
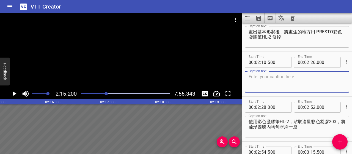
paste textarea "修好草圖後，換用彩繪L筆描邊，讓輪廓更清晰、圖案更完整"
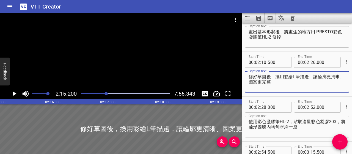
click at [300, 76] on textarea "修好草圖後，換用彩繪L筆描邊，讓輪廓更清晰、圖案更完整" at bounding box center [296, 82] width 97 height 16
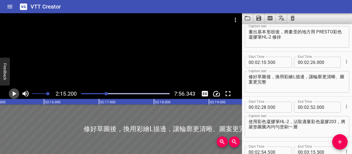
click at [13, 94] on icon "Play/Pause" at bounding box center [15, 93] width 4 height 5
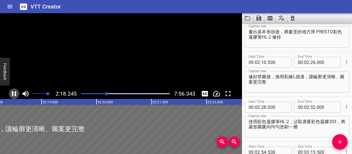
click at [13, 94] on icon "Play/Pause" at bounding box center [14, 93] width 4 height 5
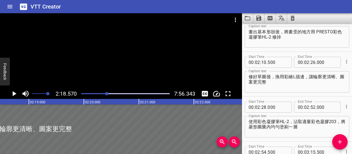
scroll to position [0, 7611]
click at [284, 77] on textarea "修好草圖後，換用彩繪L描邊，讓輪廓更清晰、圖案更完整" at bounding box center [296, 82] width 97 height 16
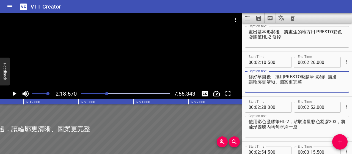
click at [283, 78] on textarea "修好草圖後，換用PRESTO凝膠筆-彩繪L 描邊，讓輪廓更清晰、圖案更完整" at bounding box center [296, 82] width 97 height 16
click at [316, 82] on textarea "修好草圖後，換用 PRESTO凝膠筆-彩繪L 描邊，讓輪廓更清晰、圖案更完整" at bounding box center [296, 82] width 97 height 16
type textarea "修好草圖後，換用 PRESTO凝膠筆-彩繪L 描邊，讓輪廓更清晰"
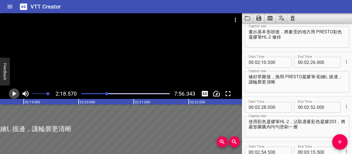
click at [16, 93] on icon "Play/Pause" at bounding box center [15, 93] width 4 height 5
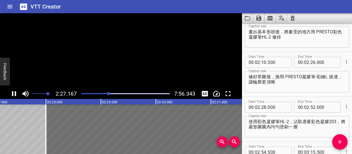
click at [16, 93] on icon "Play/Pause" at bounding box center [14, 93] width 4 height 5
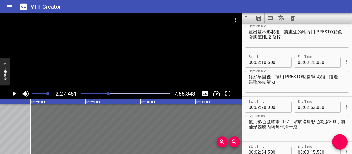
click at [312, 61] on input "number" at bounding box center [312, 62] width 5 height 11
type input "27"
type input "000"
click at [261, 108] on input "number" at bounding box center [263, 106] width 5 height 11
type input "27"
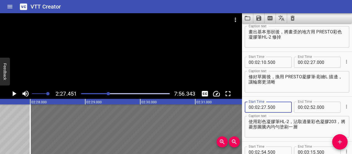
type input "500"
click at [302, 126] on textarea "使用彩色凝膠筆HL-2，沾取適量彩色凝膠203，將菱形圖騰內均勻塗刷一層" at bounding box center [296, 127] width 97 height 16
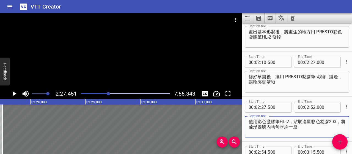
click at [257, 120] on textarea "使用彩色凝膠筆HL-2，沾取適量彩色凝膠203，將菱形圖騰內均勻塗刷一層" at bounding box center [296, 127] width 97 height 16
drag, startPoint x: 289, startPoint y: 127, endPoint x: 245, endPoint y: 121, distance: 45.2
click at [245, 121] on div "接著，凝膠筆HL-2 沾取彩色凝膠203，將菱形圖騰內均勻塗刷一層 Caption text" at bounding box center [296, 126] width 104 height 21
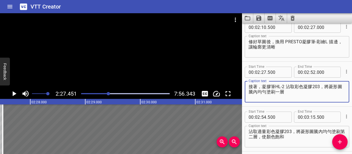
scroll to position [368, 0]
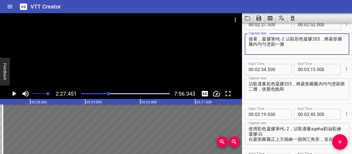
click at [264, 38] on textarea "接著，凝膠筆HL-2 沾取彩色凝膠203，將菱形圖騰內均勻塗刷一層" at bounding box center [296, 44] width 97 height 16
click at [261, 37] on textarea "接著，凝膠筆HL-2 沾取彩色凝膠203，將菱形圖騰內均勻塗刷一層" at bounding box center [296, 44] width 97 height 16
click at [332, 38] on textarea "接著使用凝膠筆HL-2 沾取彩色凝膠203，將菱形圖騰內均勻塗刷一層" at bounding box center [296, 44] width 97 height 16
click at [329, 38] on textarea "接著使用凝膠筆HL-2 沾取彩色凝膠203，菱形圖騰內均勻塗刷一層" at bounding box center [296, 44] width 97 height 16
type textarea "接著使用凝膠筆HL-2 沾取彩色凝膠203，均勻刷滿菱形的內部"
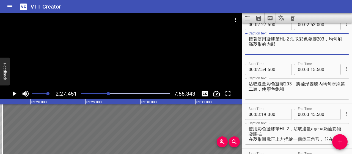
click at [16, 94] on icon "Play/Pause" at bounding box center [14, 93] width 8 height 8
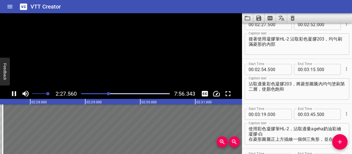
scroll to position [358, 0]
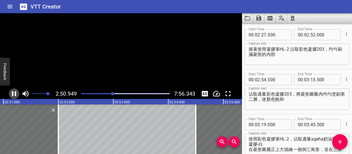
click at [16, 93] on icon "Play/Pause" at bounding box center [14, 93] width 4 height 5
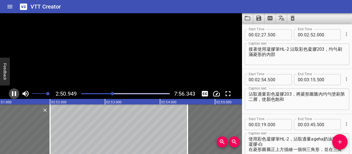
scroll to position [0, 9397]
click at [310, 34] on input "number" at bounding box center [312, 34] width 5 height 11
type input "40"
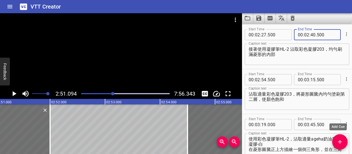
type input "500"
click at [342, 139] on icon "Add Cue" at bounding box center [339, 141] width 7 height 7
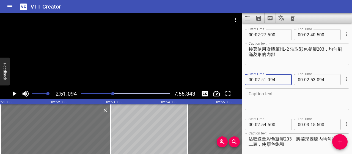
click at [265, 79] on input "number" at bounding box center [263, 79] width 5 height 11
type input "41"
type input "000"
click at [311, 80] on input "number" at bounding box center [312, 79] width 5 height 11
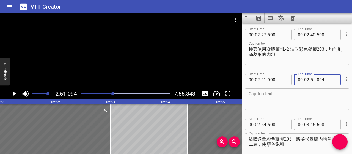
type input "52"
type input "500"
click at [313, 95] on textarea at bounding box center [296, 99] width 97 height 16
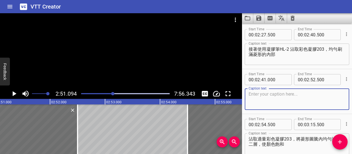
paste textarea "保持輕手感，從邊線往內慢慢刷開，能避免刷痕與色差"
type textarea "保持輕手感，從邊線往內慢慢刷開，能避免刷痕與色差"
click at [15, 93] on icon "Play/Pause" at bounding box center [15, 93] width 4 height 5
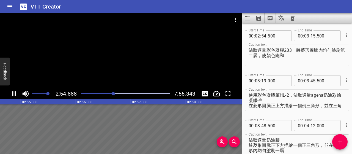
scroll to position [448, 0]
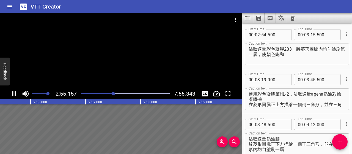
click at [12, 95] on icon "Play/Pause" at bounding box center [14, 93] width 8 height 8
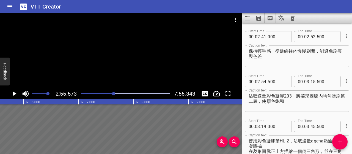
scroll to position [393, 0]
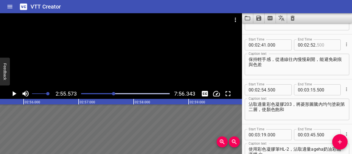
click at [319, 42] on input "number" at bounding box center [326, 44] width 20 height 11
type input "000"
click at [312, 112] on textarea "沾取適量彩色凝膠203，將菱形圖騰內均勻塗刷第二層，使顏色飽和" at bounding box center [296, 109] width 97 height 16
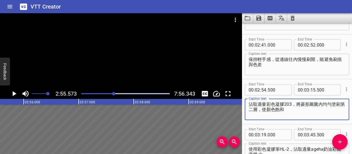
drag, startPoint x: 293, startPoint y: 108, endPoint x: 270, endPoint y: 105, distance: 23.3
click at [270, 105] on textarea "沾取適量彩色凝膠203，將菱形圖騰內均勻塗刷第二層，使顏色飽和" at bounding box center [296, 109] width 97 height 16
type textarea "沾取適量彩"
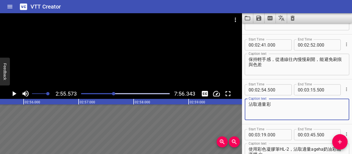
drag, startPoint x: 277, startPoint y: 106, endPoint x: 252, endPoint y: 104, distance: 25.9
click at [249, 104] on textarea "沾取適量彩" at bounding box center [296, 109] width 97 height 16
paste textarea "第二次塗刷能"
paste textarea "讓色彩更均勻、更有厚度"
type textarea "第二次塗刷能讓色彩更均勻、更有厚度，避免透底"
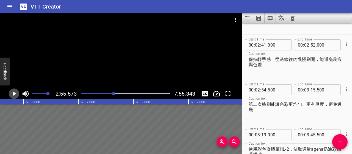
click at [15, 93] on icon "Play/Pause" at bounding box center [15, 93] width 4 height 5
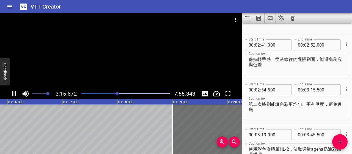
click at [13, 94] on icon "Play/Pause" at bounding box center [14, 93] width 8 height 8
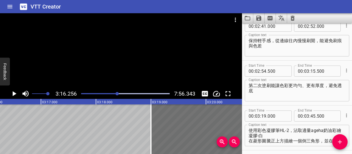
scroll to position [420, 0]
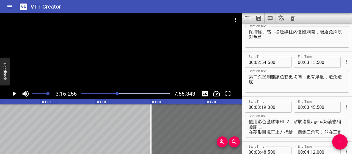
click at [312, 63] on input "number" at bounding box center [312, 62] width 5 height 11
type input "16"
type input "000"
click at [295, 86] on textarea "第二次塗刷能讓色彩更均勻、更有厚度，避免透底" at bounding box center [296, 82] width 97 height 16
click at [13, 96] on icon "Play/Pause" at bounding box center [15, 93] width 4 height 5
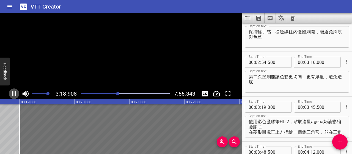
scroll to position [0, 10931]
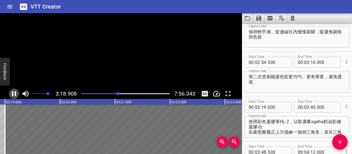
click at [13, 96] on icon "Play/Pause" at bounding box center [14, 93] width 4 height 5
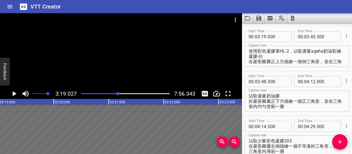
scroll to position [492, 0]
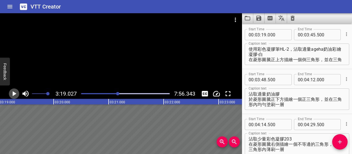
click at [15, 94] on icon "Play/Pause" at bounding box center [15, 93] width 4 height 5
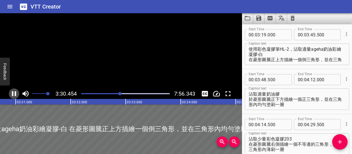
click at [15, 94] on icon "Play/Pause" at bounding box center [14, 93] width 4 height 5
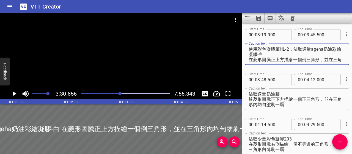
scroll to position [5, 0]
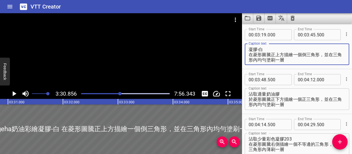
drag, startPoint x: 249, startPoint y: 47, endPoint x: 346, endPoint y: 62, distance: 98.0
click at [346, 62] on div "Start Time 00 : 03 : 19 . 000 Start Time End Time 00 : 03 : 45 . 500 End Time C…" at bounding box center [297, 46] width 110 height 44
click at [259, 52] on textarea "使用彩色凝膠筆HL-2，沾取適量ageha奶油彩繪凝膠-白 在菱形圖騰正上方描繪一個倒三角形，並在三角形內均勻塗刷一層" at bounding box center [296, 54] width 97 height 16
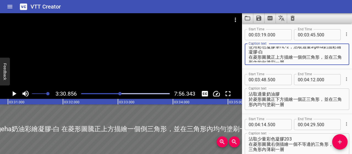
scroll to position [0, 0]
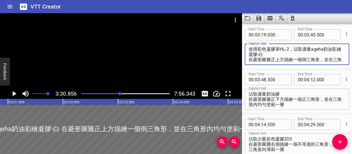
click at [257, 48] on textarea "使用彩色凝膠筆HL-2，沾取適量ageha奶油彩繪凝膠-白 在菱形圖騰正上方描繪一個倒三角形，並在三角形內均勻塗刷一層" at bounding box center [296, 54] width 97 height 16
click at [266, 49] on textarea "使用彩色凝膠筆HL-2，沾取適量ageha奶油彩繪凝膠-白 在菱形圖騰正上方描繪一個倒三角形，並在三角形內均勻塗刷一層" at bounding box center [296, 54] width 97 height 16
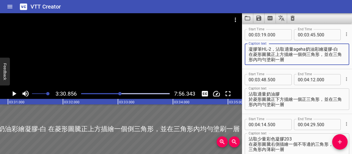
click at [275, 48] on textarea "凝膠筆HL-2，沾取適量ageha奶油彩繪凝膠-白 在菱形圖騰正上方描繪一個倒三角形，並在三角形內均勻塗刷一層" at bounding box center [296, 54] width 97 height 16
click at [290, 48] on textarea "凝膠筆HL-2 沾取適量ageha奶油彩繪凝膠-白 在菱形圖騰正上方描繪一個倒三角形，並在三角形內均勻塗刷一層" at bounding box center [296, 54] width 97 height 16
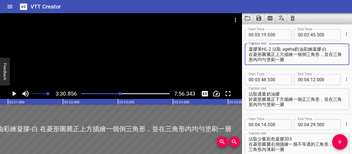
click at [314, 48] on textarea "凝膠筆HL-2 沾取 ageha奶油彩繪凝膠-白 在菱形圖騰正上方描繪一個倒三角形，並在三角形內均勻塗刷一層" at bounding box center [296, 54] width 97 height 16
click at [316, 47] on textarea "凝膠筆HL-2 沾取 ageha奶油彩繪凝膠-白 在菱形圖騰正上方描繪一個倒三角形，並在三角形內均勻塗刷一層" at bounding box center [296, 54] width 97 height 16
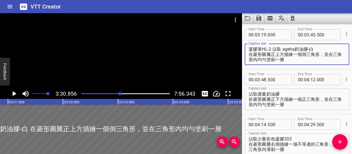
click at [317, 48] on textarea "凝膠筆HL-2 沾取 ageha奶油膠-白 在菱形圖騰正上方描繪一個倒三角形，並在三角形內均勻塗刷一層" at bounding box center [296, 54] width 97 height 16
paste textarea "在菱形正上方畫一個倒三角形，大小與菱形一致"
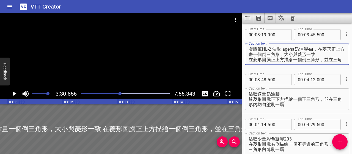
type textarea "凝膠筆HL-2 沾取 ageha奶油膠-白，在菱形正上方畫一個倒三角形，大小與菱形一致 在菱形圖騰正上方描繪一個倒三角形，並在三角形內均勻塗刷一層"
click at [16, 94] on icon "Play/Pause" at bounding box center [14, 93] width 8 height 8
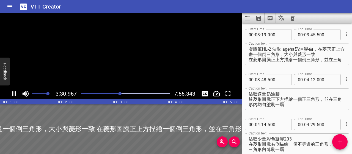
click at [16, 94] on icon "Play/Pause" at bounding box center [14, 93] width 8 height 8
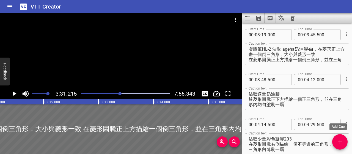
click at [334, 143] on span "Add Cue" at bounding box center [339, 141] width 15 height 7
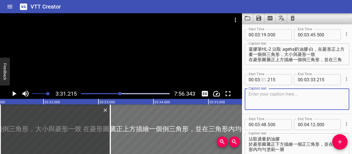
click at [264, 79] on input "number" at bounding box center [263, 79] width 5 height 11
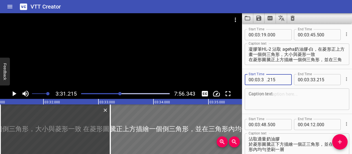
type input "30"
type input "000"
click at [311, 78] on input "number" at bounding box center [312, 79] width 5 height 11
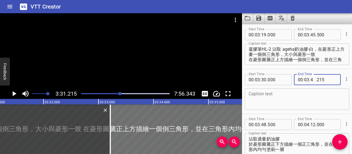
type input "45"
type input "500"
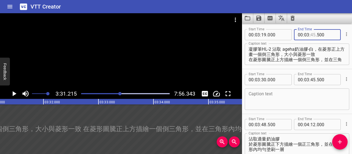
click at [311, 33] on input "number" at bounding box center [312, 34] width 5 height 11
type input "29"
type input "500"
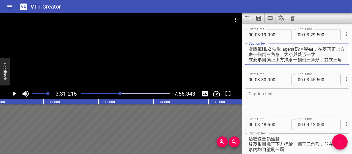
drag, startPoint x: 250, startPoint y: 61, endPoint x: 325, endPoint y: 76, distance: 76.5
type textarea "凝膠筆HL-2 沾取 ageha奶油膠-白，在菱形正上方畫一個倒三角形，大小與菱形一致"
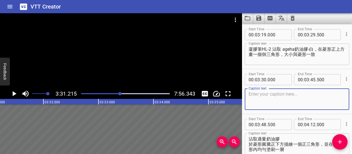
click at [266, 94] on textarea at bounding box center [296, 99] width 97 height 16
paste textarea "畫好後，同樣均勻地塗上一層白色"
click at [274, 92] on textarea "畫好後，同樣均勻地塗上一層白色" at bounding box center [296, 99] width 97 height 16
type textarea "畫好後，均勻地塗上一層白色"
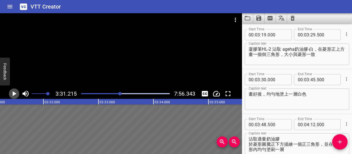
click at [16, 96] on icon "Play/Pause" at bounding box center [14, 93] width 8 height 8
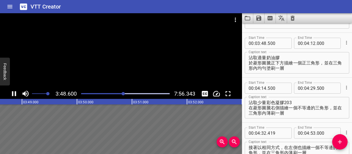
scroll to position [582, 0]
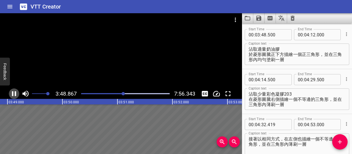
click at [16, 93] on icon "Play/Pause" at bounding box center [14, 93] width 4 height 5
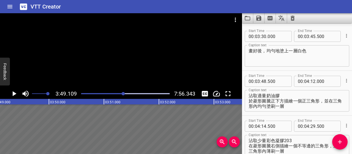
scroll to position [527, 0]
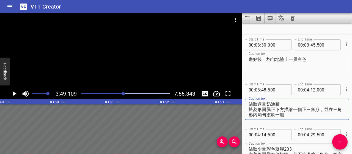
drag, startPoint x: 291, startPoint y: 115, endPoint x: 230, endPoint y: 102, distance: 62.6
click at [230, 102] on main "3:49.109 7:56.343 00:00.000 00:01.000 00:02.000 00:03.000 00:04.000 00:05.000 0…" at bounding box center [176, 83] width 352 height 140
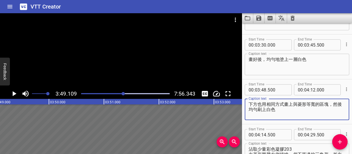
type textarea "下方也用相同方式畫上與菱形等寬的區塊，然後均勻刷上白色"
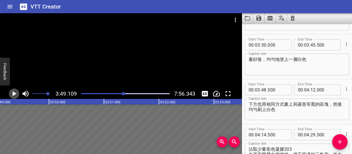
click at [17, 95] on icon "Play/Pause" at bounding box center [14, 93] width 8 height 8
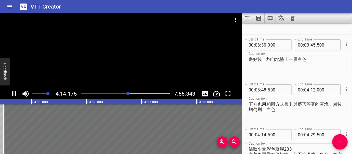
click at [15, 95] on icon "Play/Pause" at bounding box center [14, 93] width 4 height 5
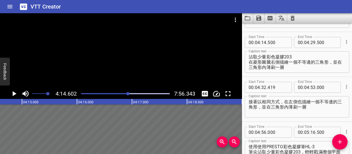
scroll to position [627, 0]
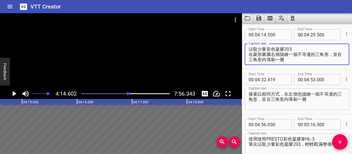
drag, startPoint x: 250, startPoint y: 48, endPoint x: 300, endPoint y: 60, distance: 52.0
click at [300, 60] on textarea "沾取少量彩色凝膠203 在菱形圖騰右側描繪一個不等邊的三角形，並在三角形內薄刷一層" at bounding box center [296, 54] width 97 height 16
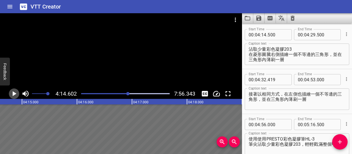
click at [15, 95] on icon "Play/Pause" at bounding box center [14, 93] width 8 height 8
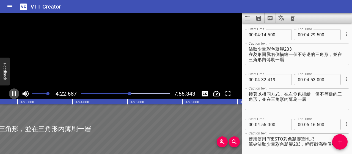
click at [15, 95] on icon "Play/Pause" at bounding box center [14, 93] width 4 height 5
